Goal: Task Accomplishment & Management: Complete application form

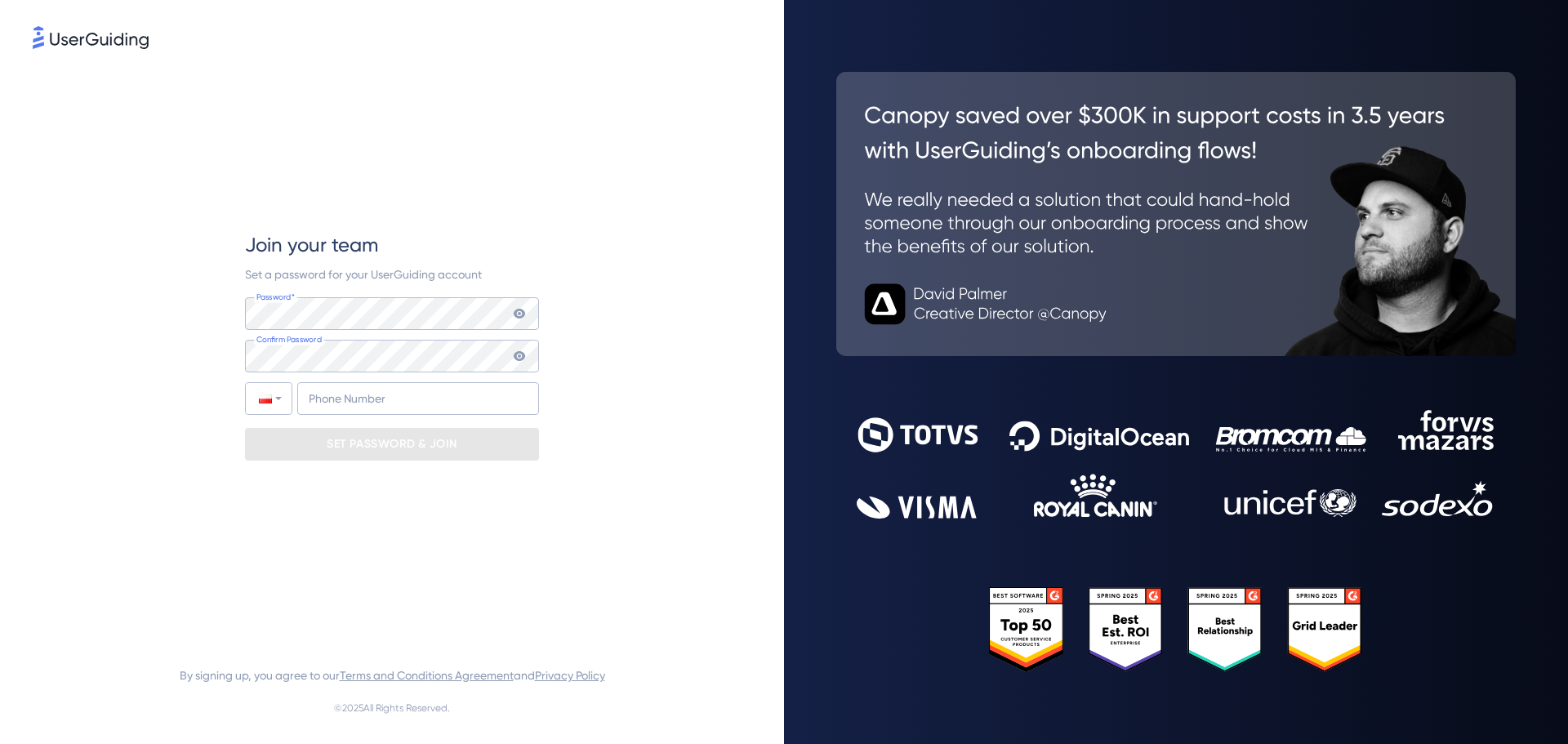
drag, startPoint x: 620, startPoint y: 296, endPoint x: 472, endPoint y: 293, distance: 148.0
click at [610, 293] on div "Join your team Set a password for your UserGuiding account Password* Your passw…" at bounding box center [392, 346] width 719 height 587
click at [422, 400] on input "+48" at bounding box center [418, 399] width 242 height 33
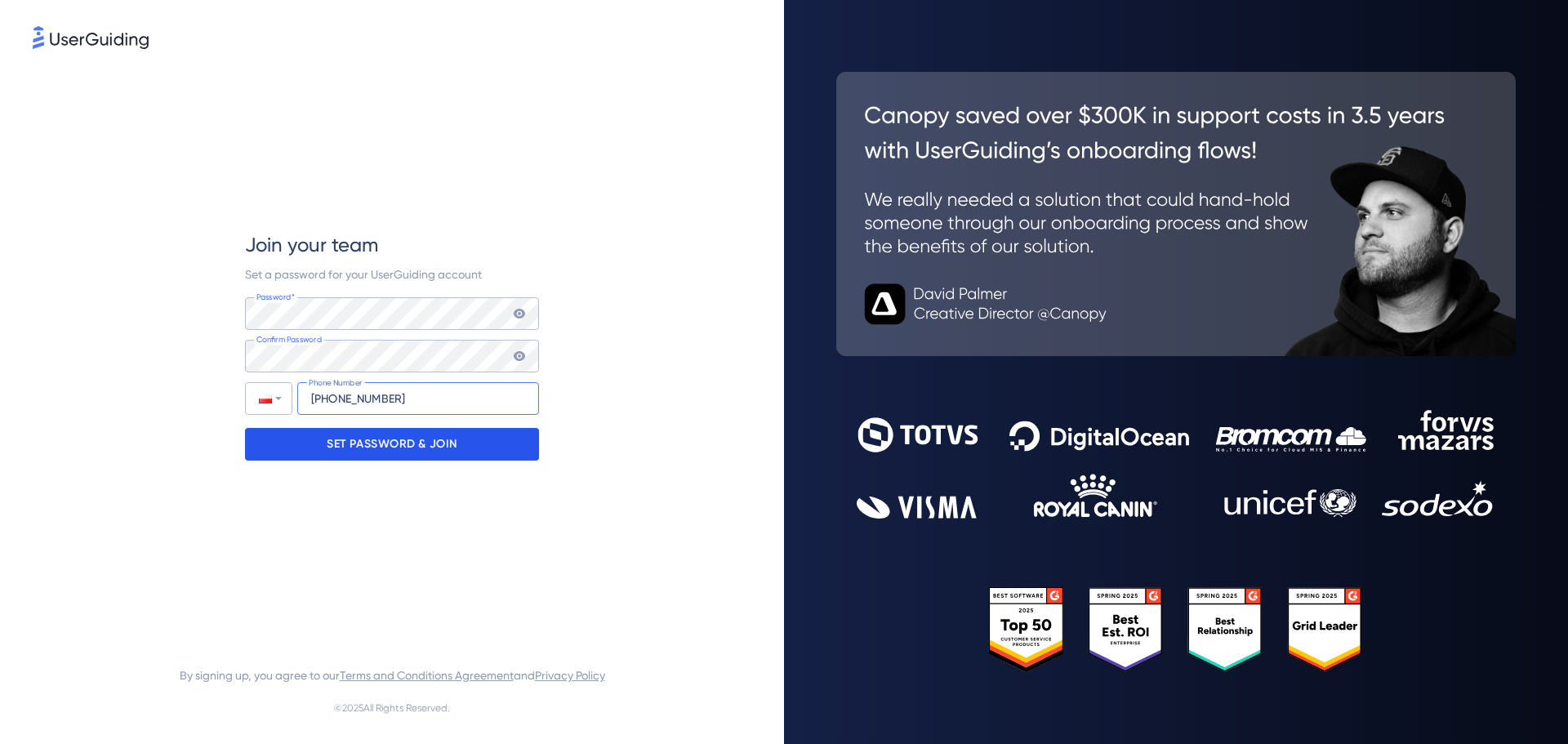
type input "[PHONE_NUMBER]"
click at [440, 455] on p "SET PASSWORD & JOIN" at bounding box center [392, 444] width 131 height 26
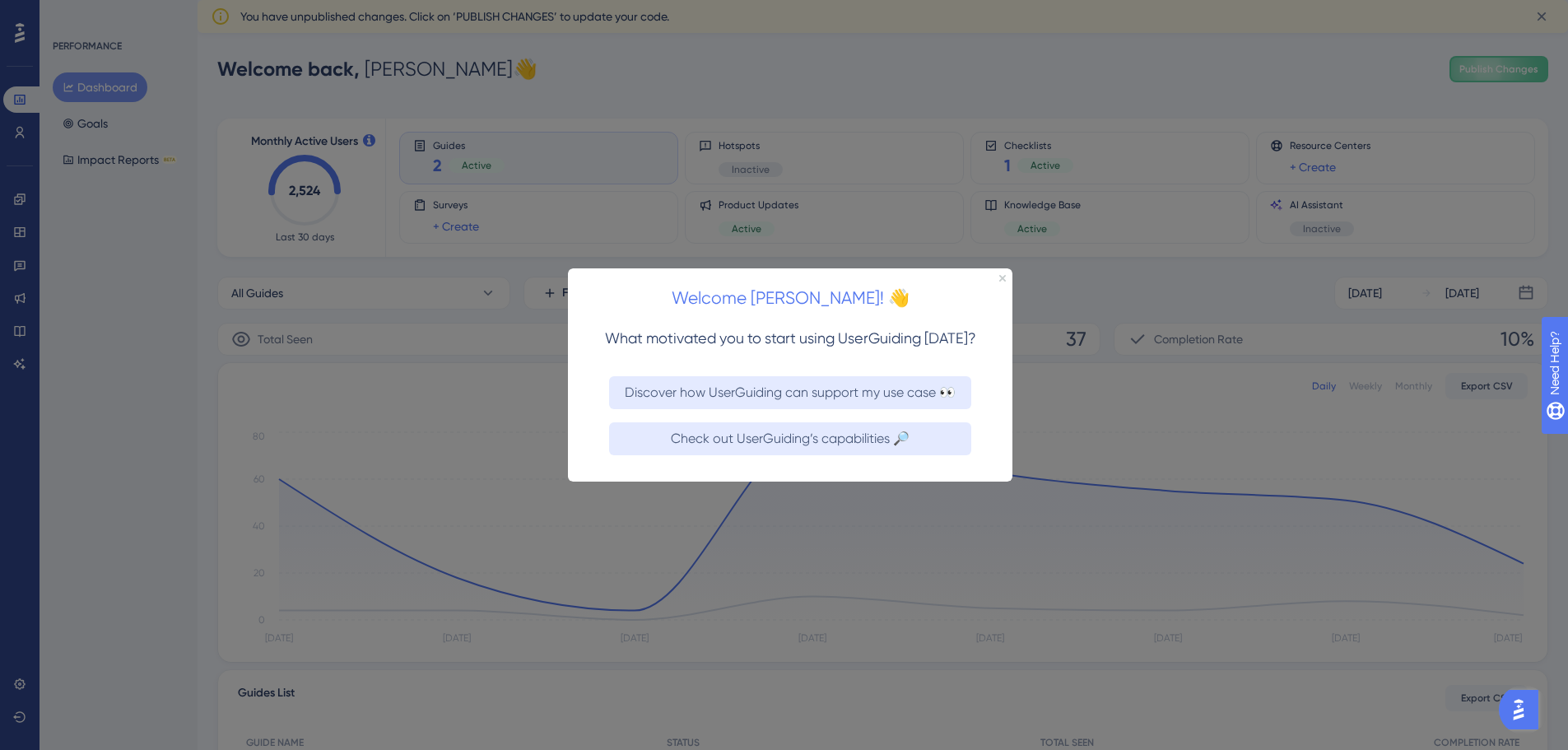
click at [1129, 42] on div at bounding box center [784, 375] width 1568 height 750
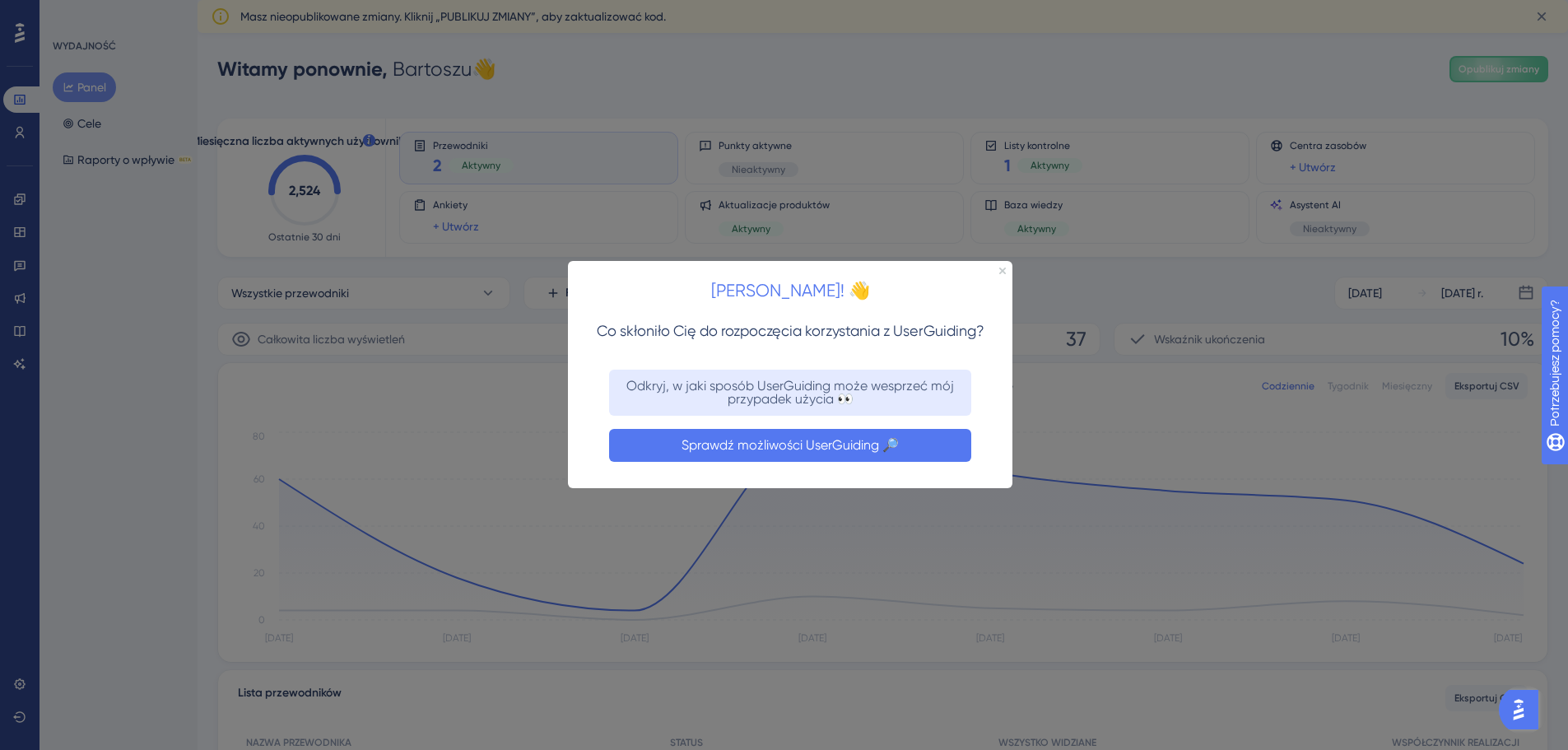
drag, startPoint x: 897, startPoint y: 453, endPoint x: 1472, endPoint y: 701, distance: 626.2
click at [903, 451] on button "Sprawdź możliwości UserGuiding 🔎" at bounding box center [790, 445] width 362 height 33
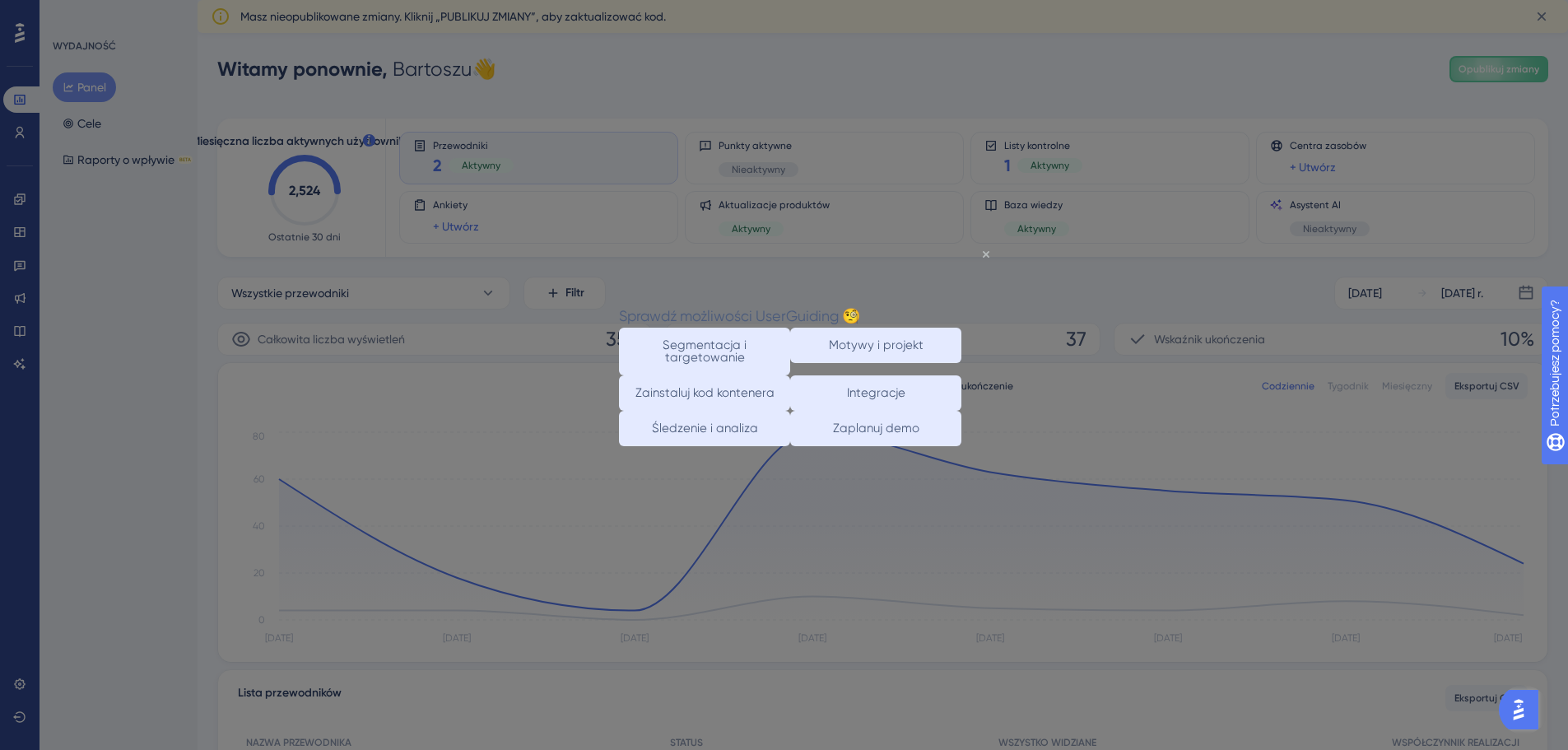
click at [987, 255] on icon "Zamknij podgląd" at bounding box center [986, 253] width 7 height 7
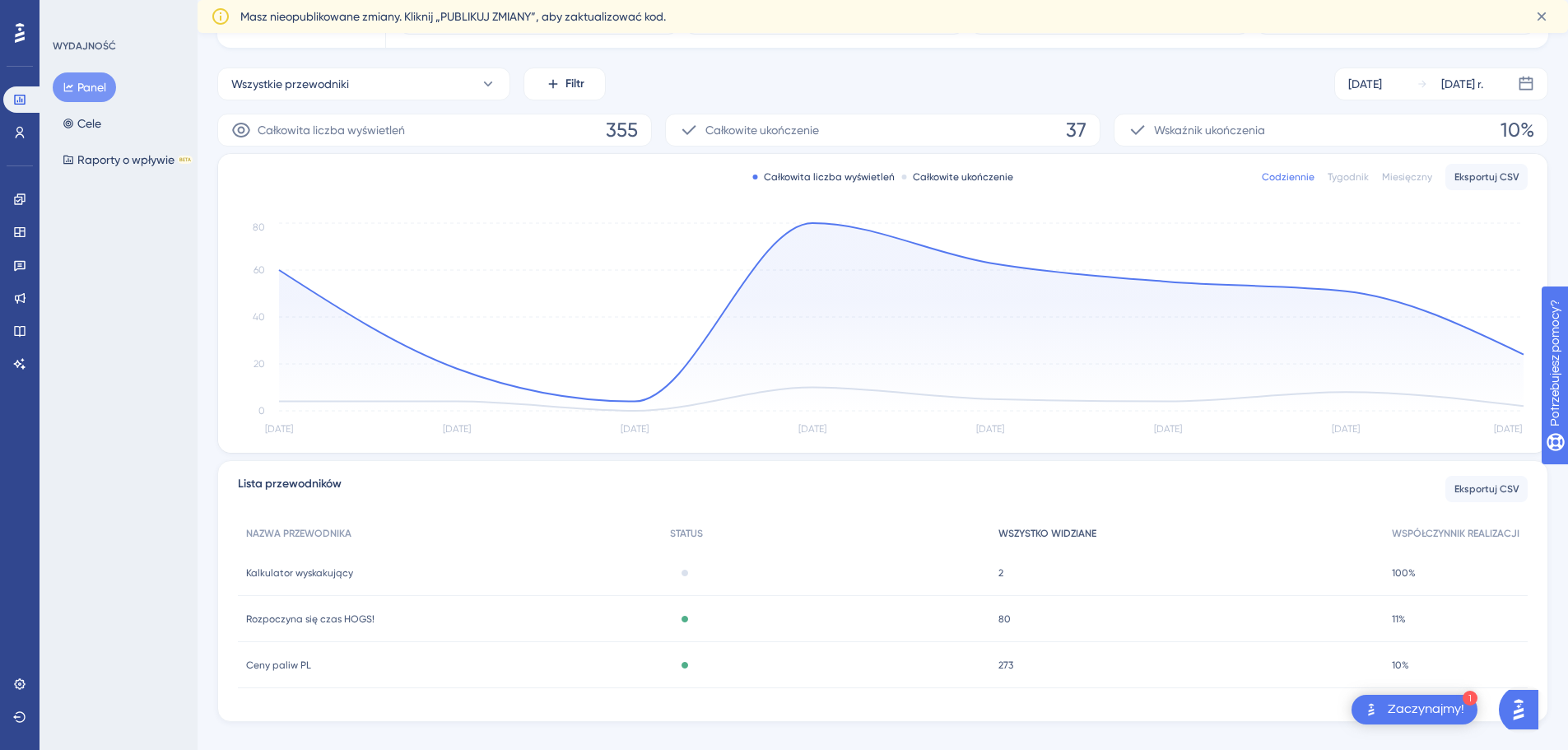
scroll to position [234, 0]
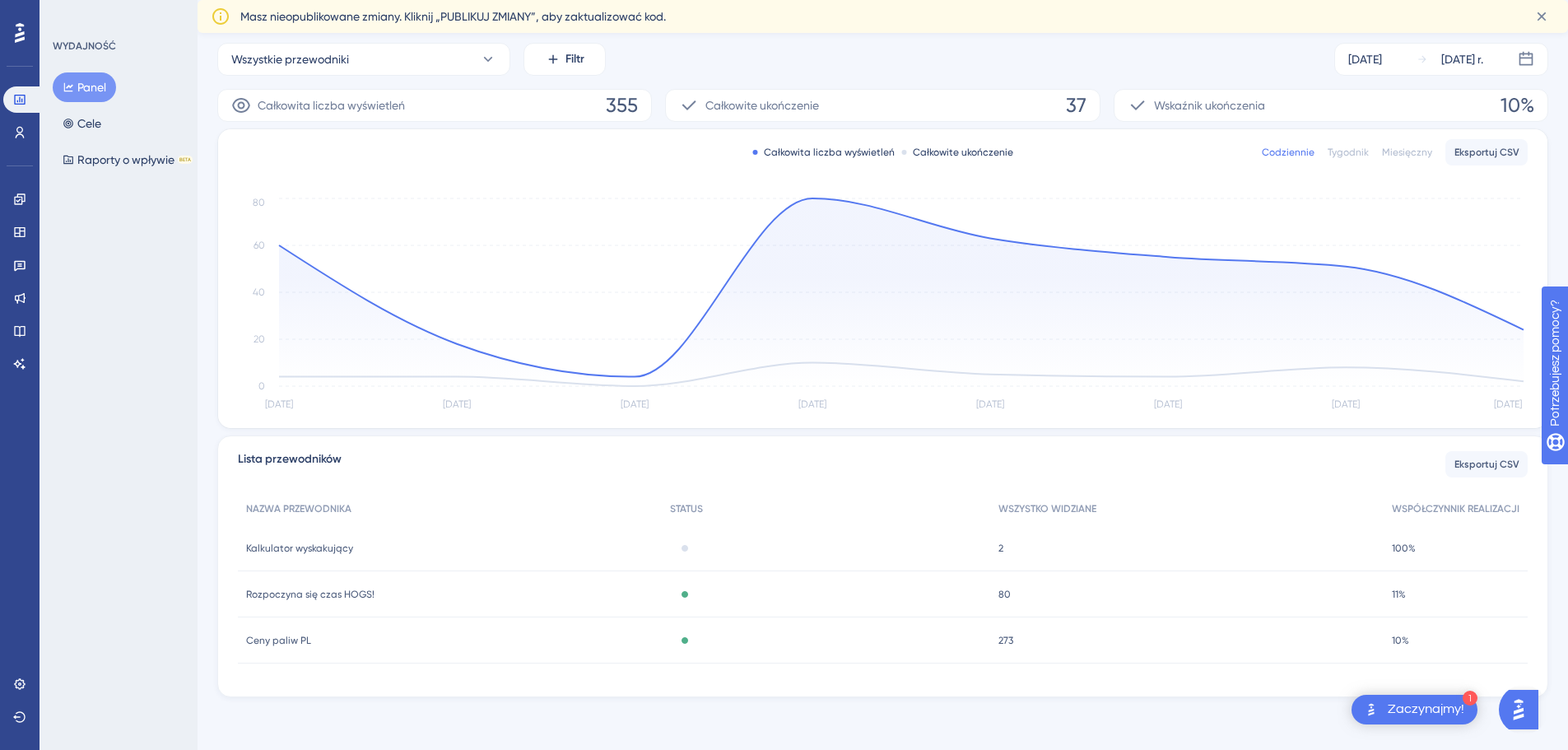
click at [1414, 706] on font "Zaczynajmy!" at bounding box center [1426, 708] width 76 height 13
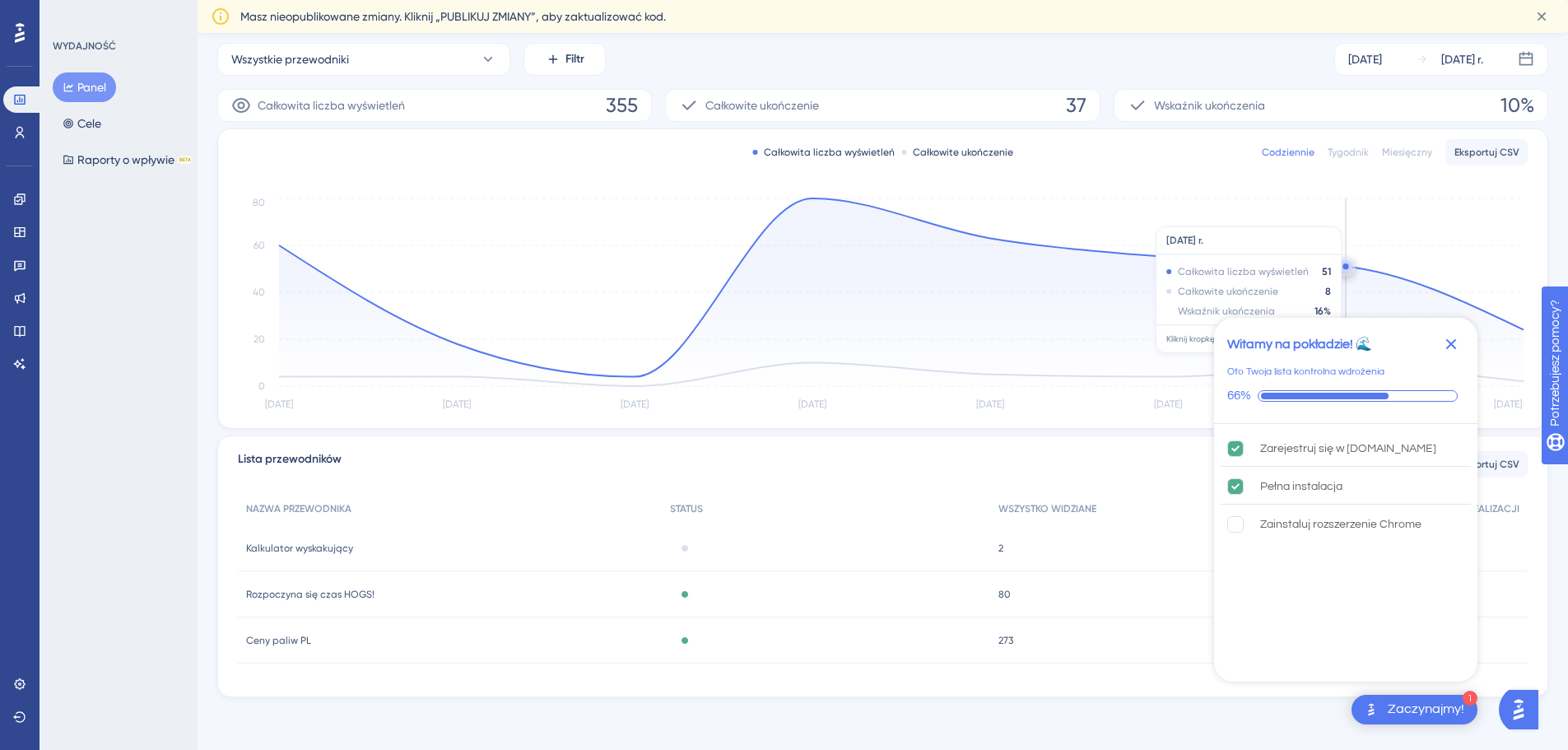
click at [1275, 217] on icon "[DATE] [DATE] [DATE] [DATE] [DATE] [DATE] Oct [DATE] 0 20 40 60 80" at bounding box center [882, 305] width 1289 height 220
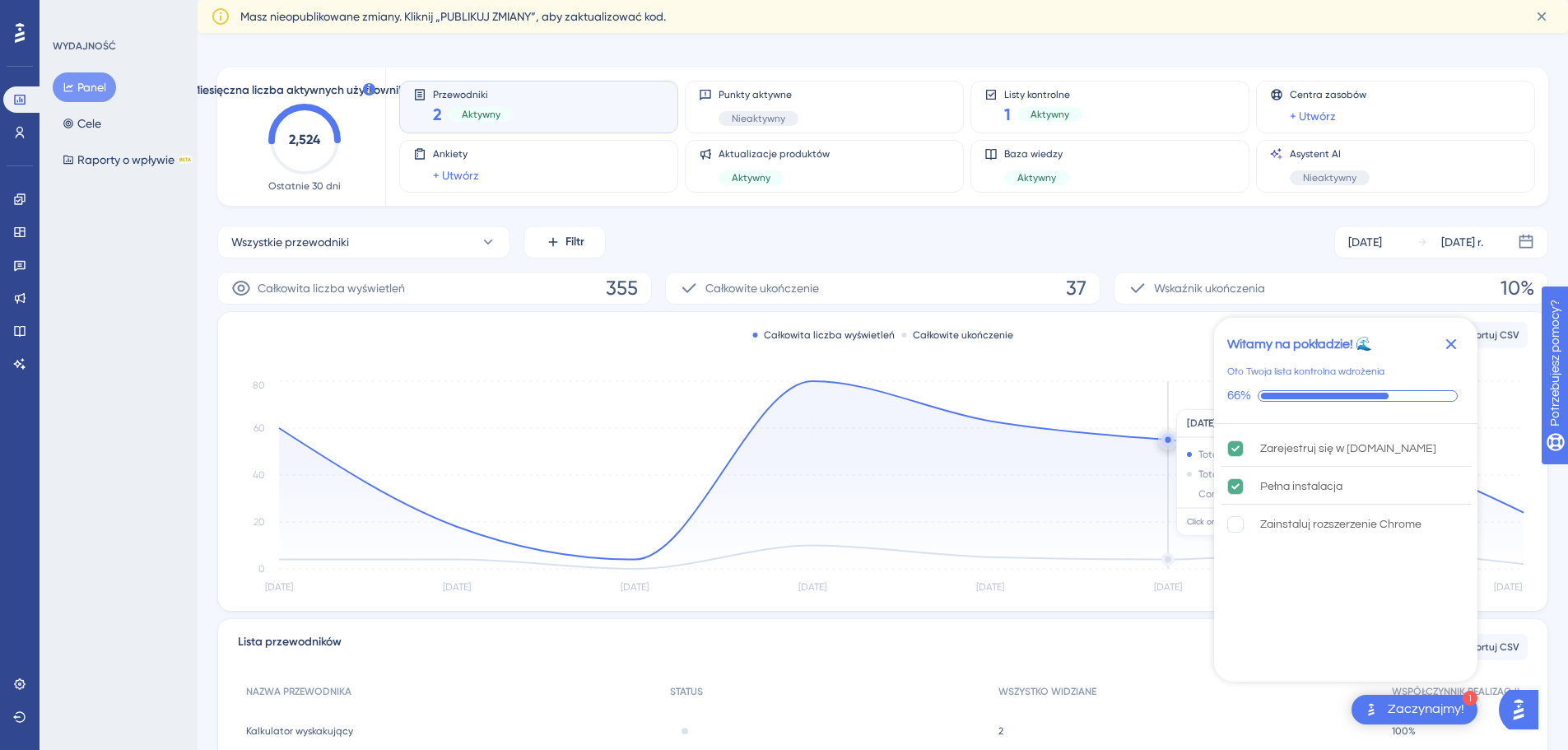
scroll to position [0, 0]
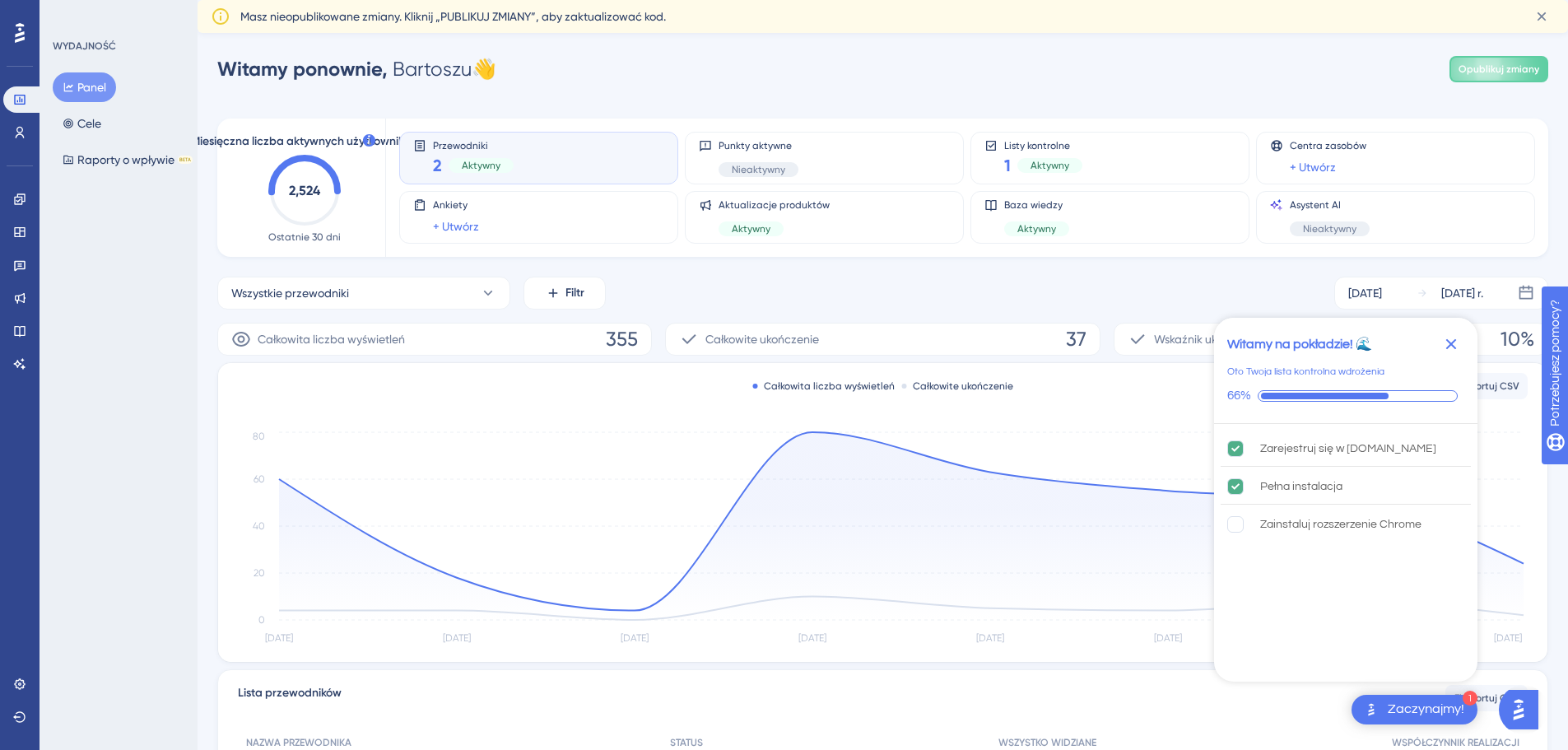
drag, startPoint x: 1443, startPoint y: 339, endPoint x: 371, endPoint y: 10, distance: 1121.3
click at [1327, 0] on body "1 Zaczynajmy! Witamy na pokładzie! 🌊 Oto Twoja lista kontrolna wdrożenia 66% Za…" at bounding box center [784, 0] width 1568 height 0
click at [796, 316] on div "Wszystkie przewodniki Filtr [DATE] [DATE] r. Całkowita liczba wyświetleń 355 Ca…" at bounding box center [882, 604] width 1330 height 655
